Goal: Information Seeking & Learning: Learn about a topic

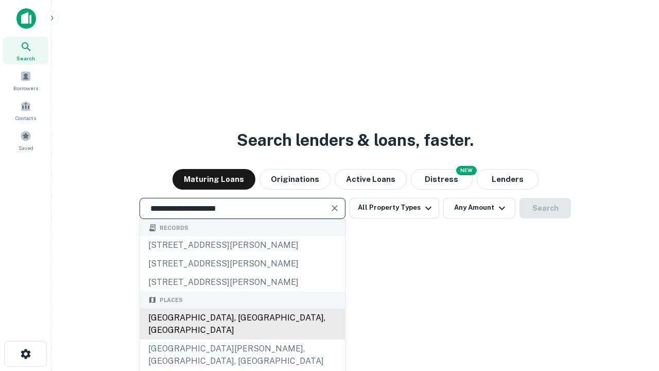
click at [242, 339] on div "[GEOGRAPHIC_DATA], [GEOGRAPHIC_DATA], [GEOGRAPHIC_DATA]" at bounding box center [242, 324] width 205 height 31
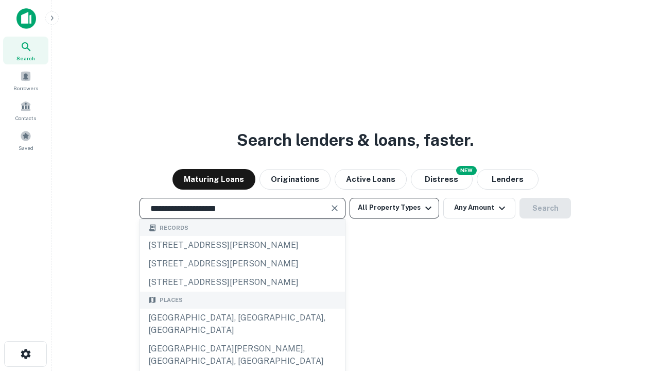
type input "**********"
click at [395, 208] on button "All Property Types" at bounding box center [395, 208] width 90 height 21
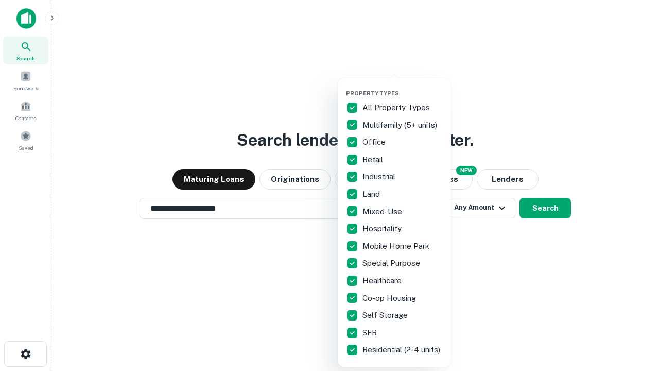
click at [403, 87] on button "button" at bounding box center [402, 87] width 113 height 1
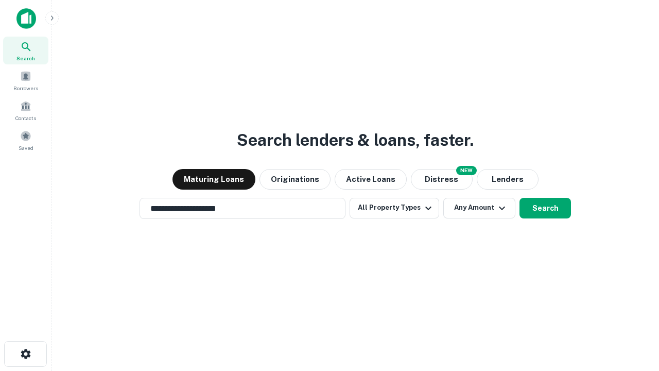
scroll to position [16, 0]
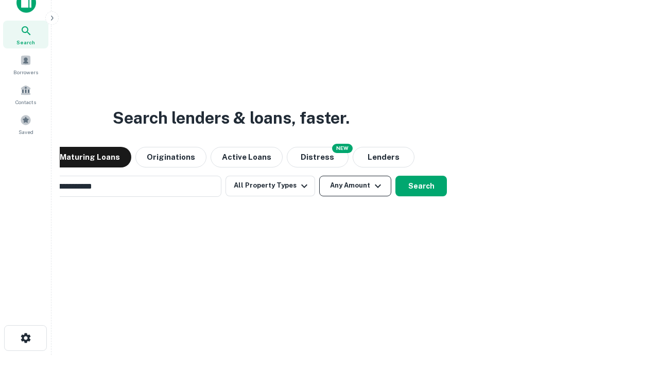
click at [319, 176] on button "Any Amount" at bounding box center [355, 186] width 72 height 21
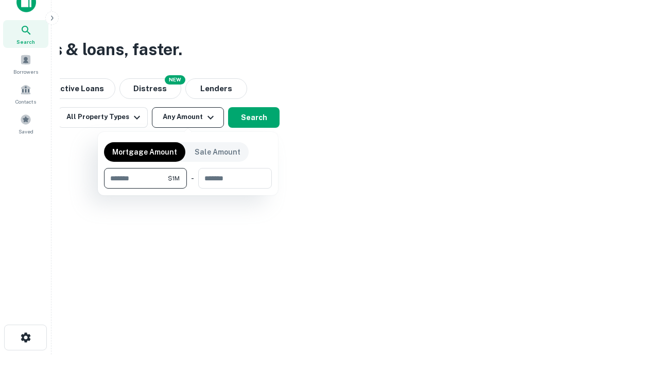
type input "*******"
click at [188, 189] on button "button" at bounding box center [188, 189] width 168 height 1
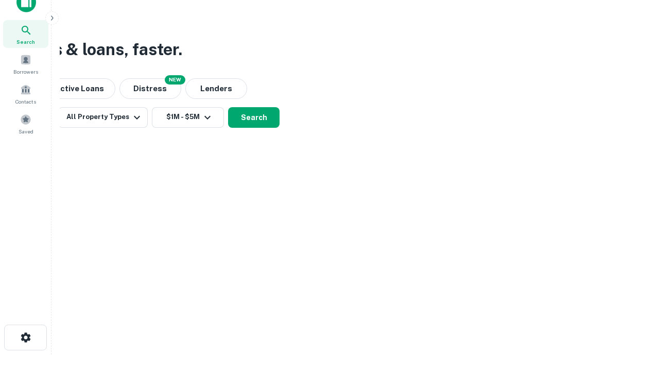
scroll to position [16, 0]
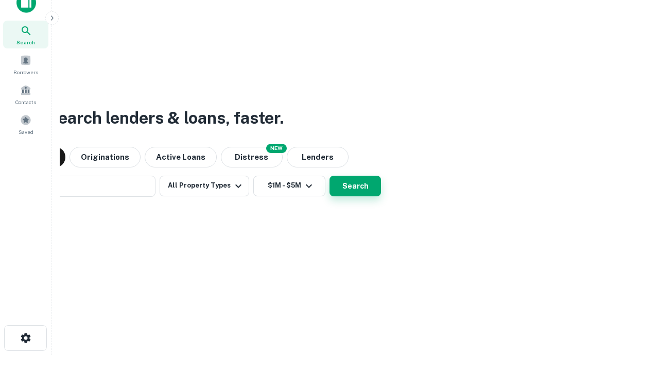
click at [330, 176] on button "Search" at bounding box center [356, 186] width 52 height 21
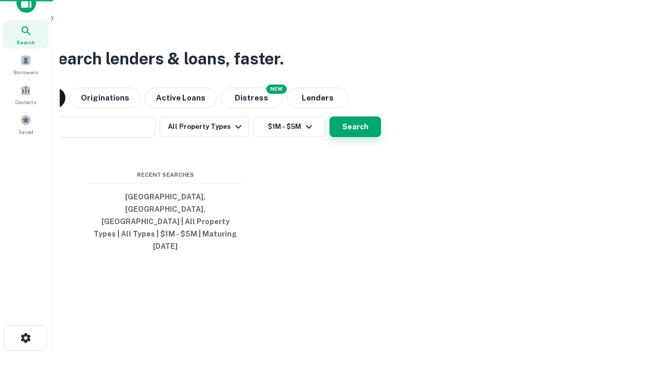
scroll to position [16, 0]
